Goal: Use online tool/utility: Utilize a website feature to perform a specific function

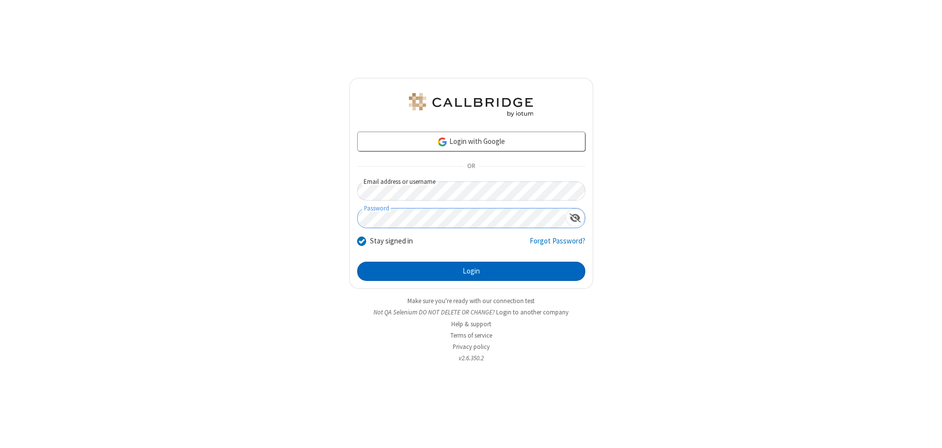
click at [471, 271] on button "Login" at bounding box center [471, 272] width 228 height 20
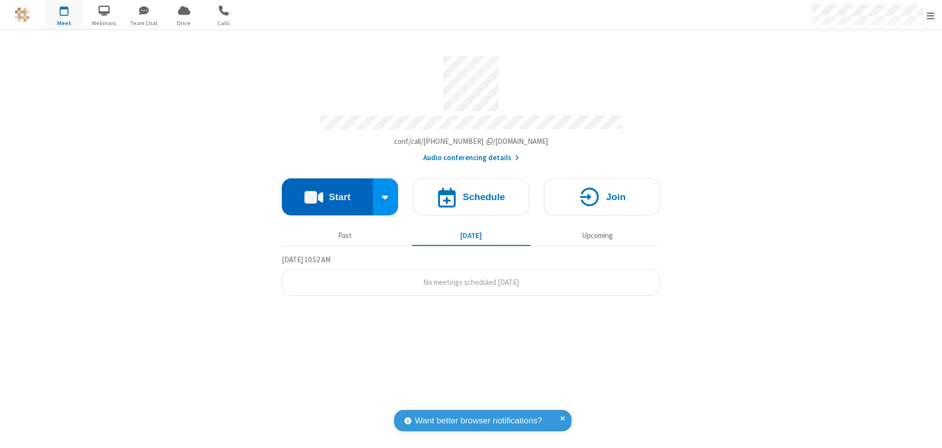
click at [327, 193] on button "Start" at bounding box center [327, 196] width 91 height 37
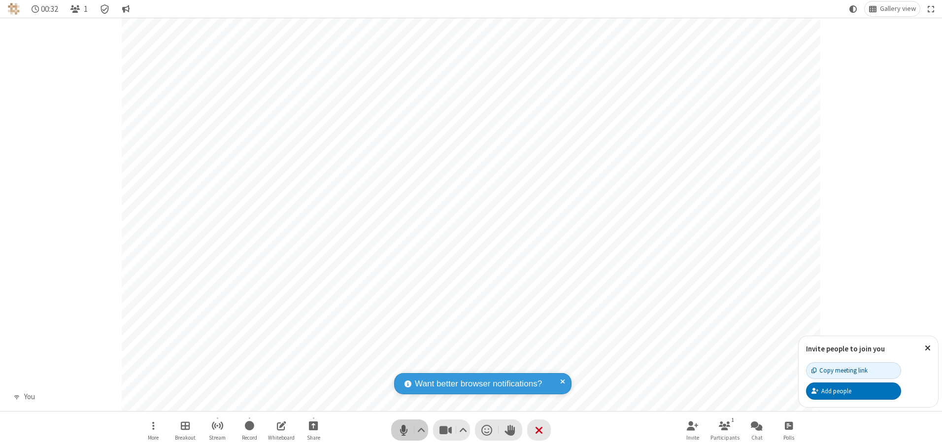
click at [404, 430] on span "Mute (Alt+A)" at bounding box center [403, 430] width 15 height 14
click at [404, 430] on span "Unmute (Alt+A)" at bounding box center [403, 430] width 15 height 14
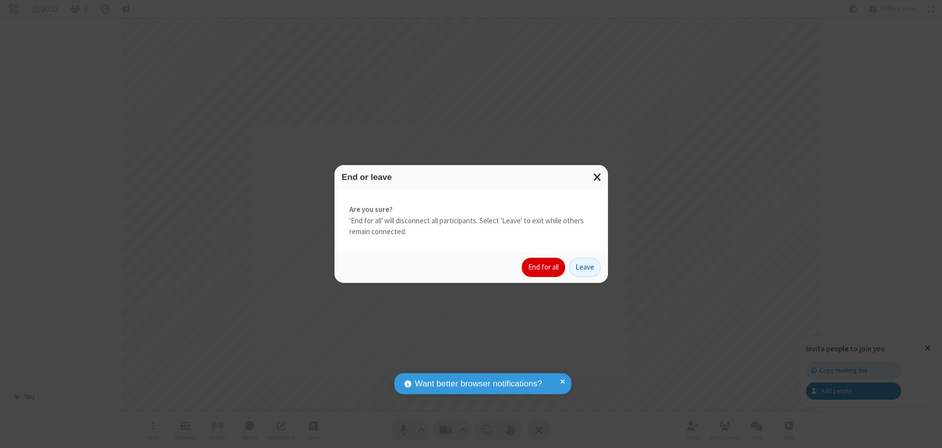
click at [544, 267] on button "End for all" at bounding box center [543, 268] width 43 height 20
